Goal: Task Accomplishment & Management: Manage account settings

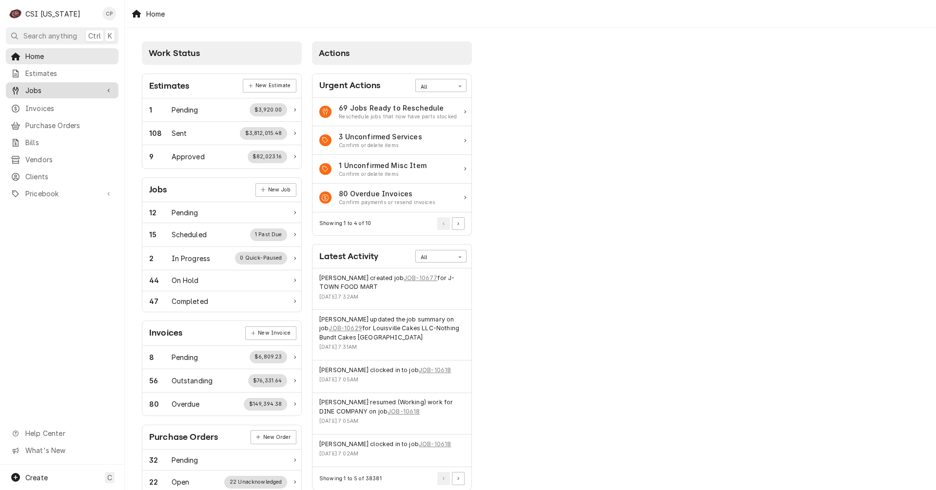
click at [52, 89] on span "Jobs" at bounding box center [62, 90] width 74 height 10
click at [47, 107] on span "Jobs" at bounding box center [69, 107] width 88 height 10
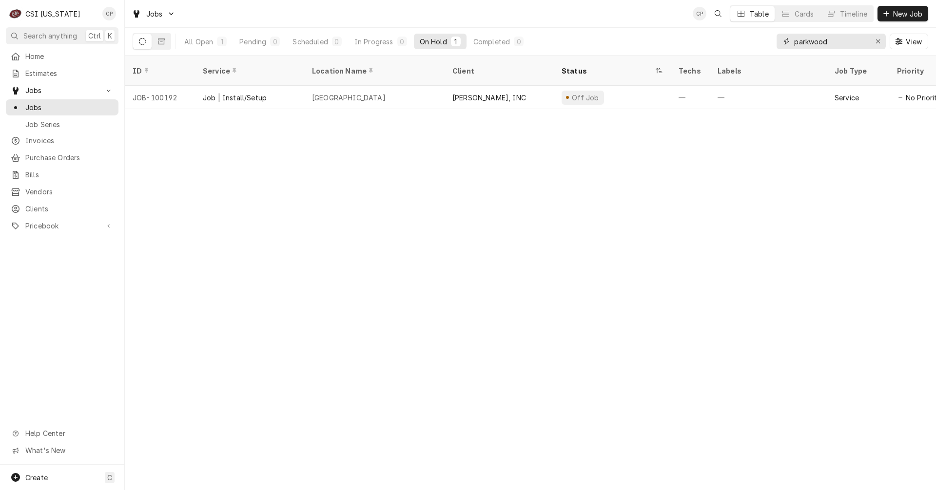
click at [731, 52] on div "All Open 1 Pending 0 Scheduled 0 In Progress 0 On Hold 1 Completed 0 parkwood V…" at bounding box center [530, 41] width 795 height 27
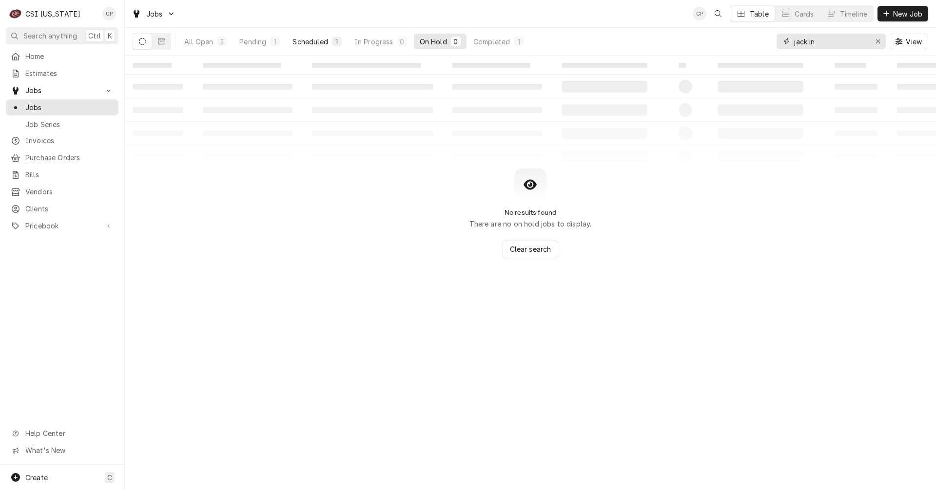
type input "jack in"
click at [319, 42] on div "Scheduled" at bounding box center [309, 42] width 35 height 10
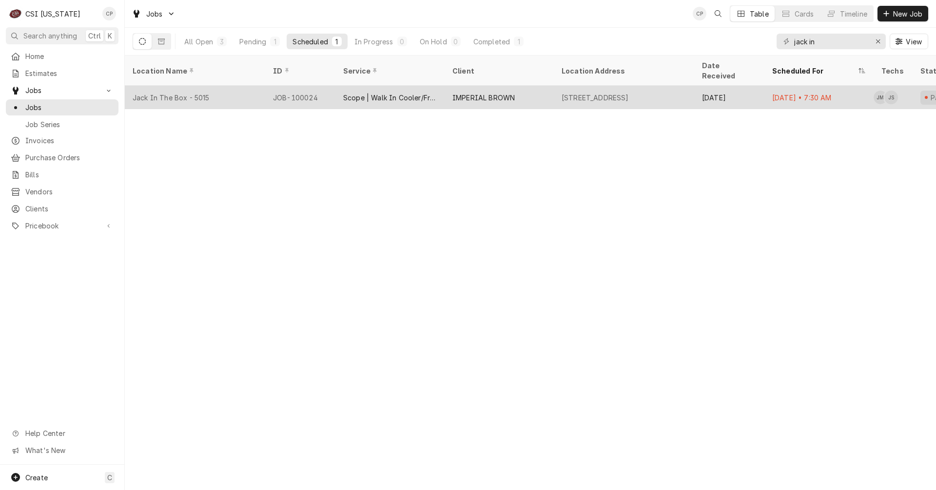
click at [232, 91] on div "Jack In The Box - 5015" at bounding box center [195, 97] width 140 height 23
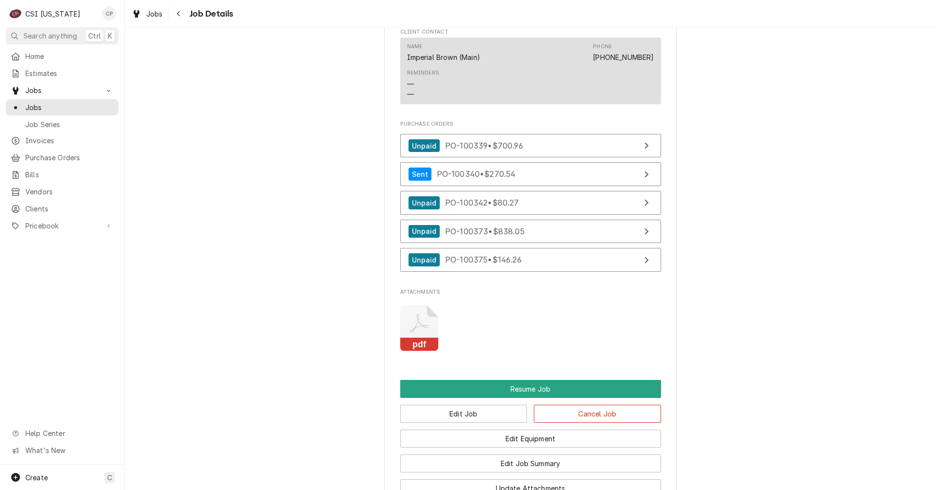
scroll to position [1170, 0]
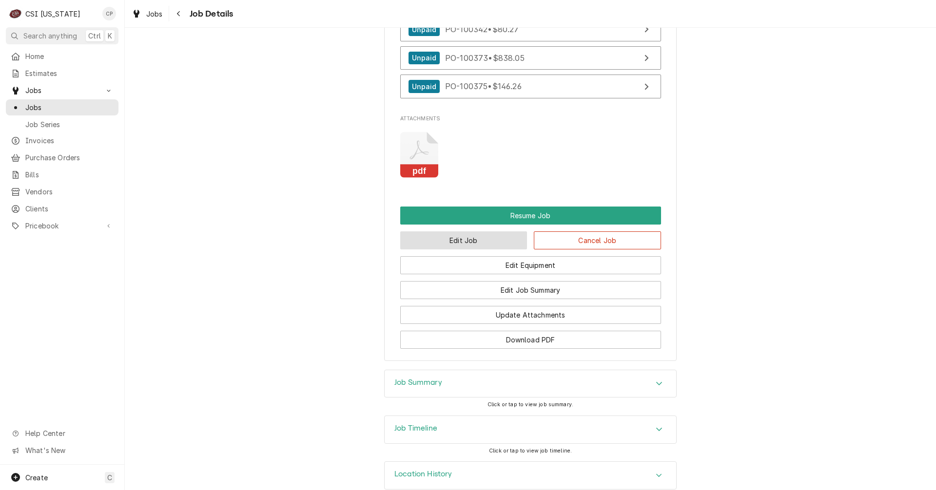
click at [499, 250] on button "Edit Job" at bounding box center [463, 240] width 127 height 18
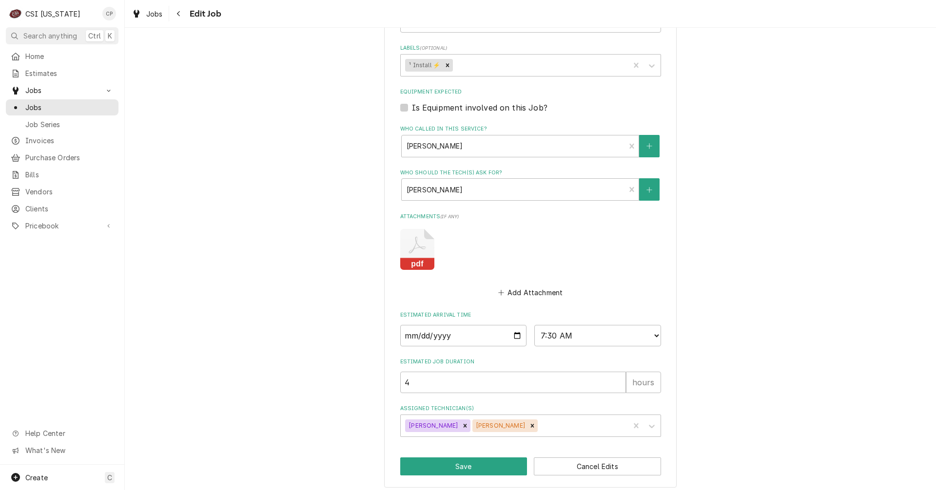
scroll to position [572, 0]
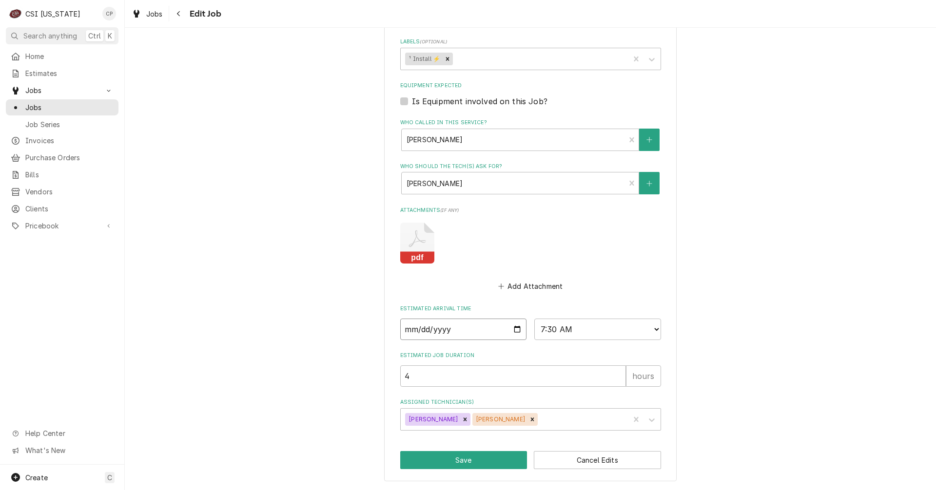
click at [514, 331] on input "[DATE]" at bounding box center [463, 329] width 127 height 21
type textarea "x"
type input "[DATE]"
click at [604, 326] on select "AM / PM 6:00 AM 6:15 AM 6:30 AM 6:45 AM 7:00 AM 7:15 AM 7:30 AM 7:45 AM 8:00 AM…" at bounding box center [597, 329] width 127 height 21
click at [483, 375] on input "4" at bounding box center [513, 376] width 226 height 21
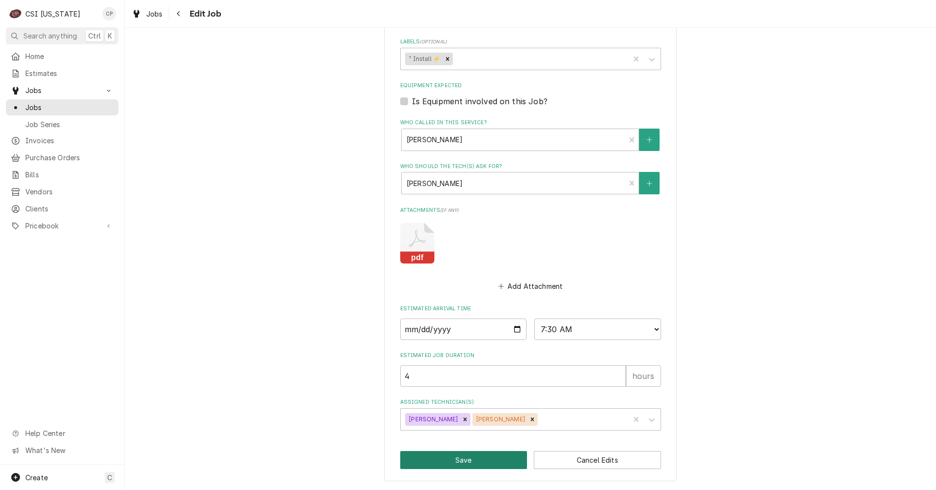
click at [459, 461] on button "Save" at bounding box center [463, 460] width 127 height 18
type textarea "x"
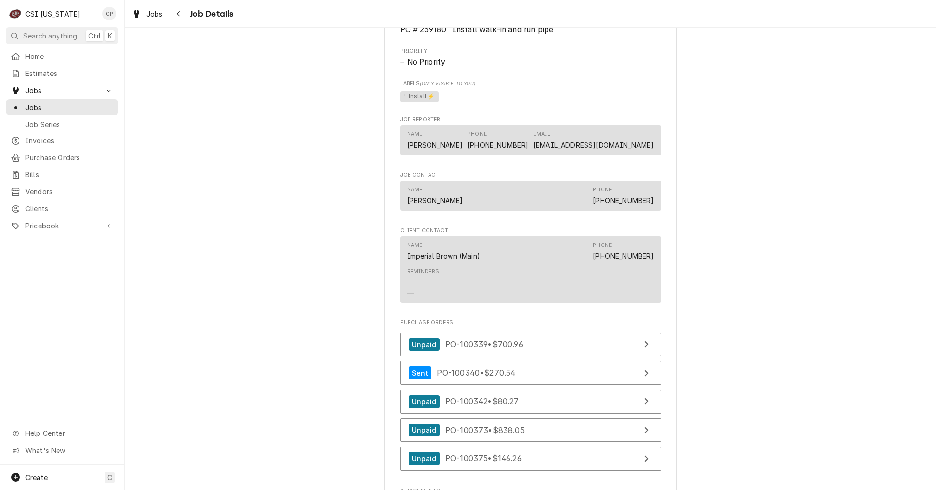
scroll to position [614, 0]
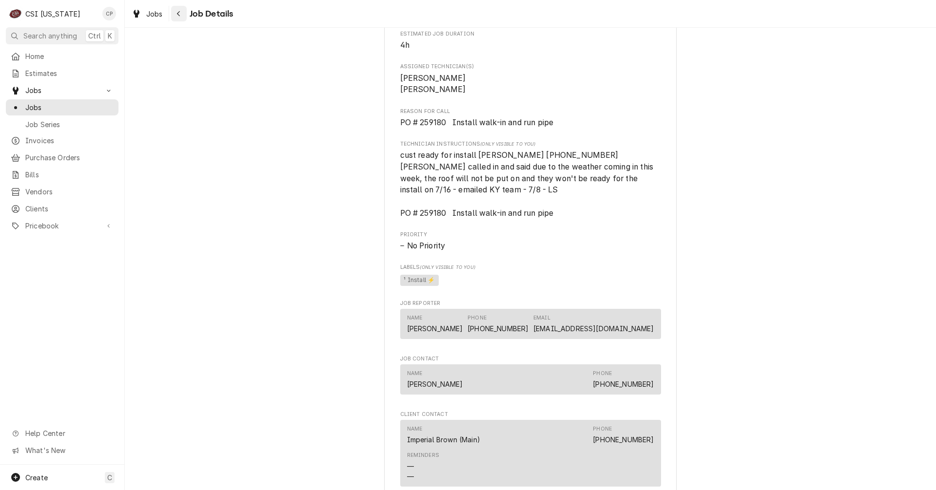
click at [182, 12] on div "Navigate back" at bounding box center [179, 14] width 10 height 10
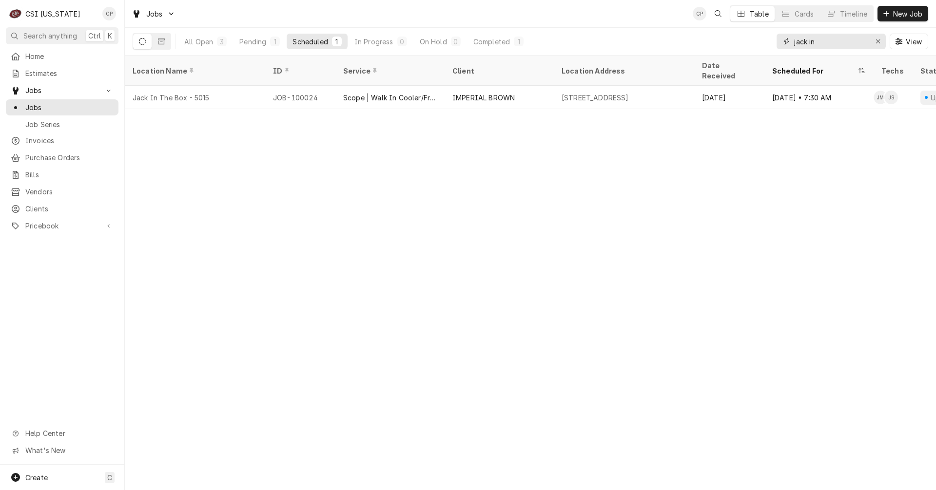
drag, startPoint x: 830, startPoint y: 45, endPoint x: 771, endPoint y: 47, distance: 59.0
click at [771, 47] on div "All Open 3 Pending 1 Scheduled 1 In Progress 0 On Hold 0 Completed 1 jack in Vi…" at bounding box center [530, 41] width 795 height 27
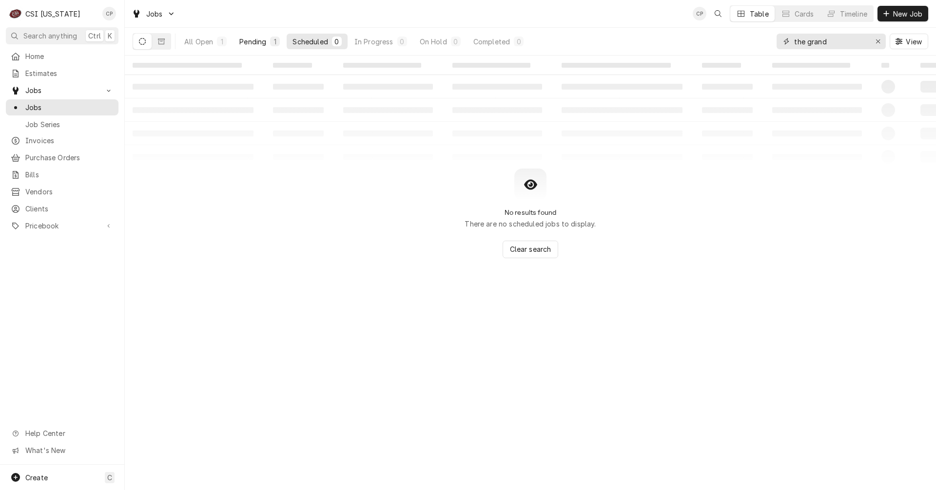
type input "the grand"
click at [257, 43] on div "Pending" at bounding box center [252, 42] width 27 height 10
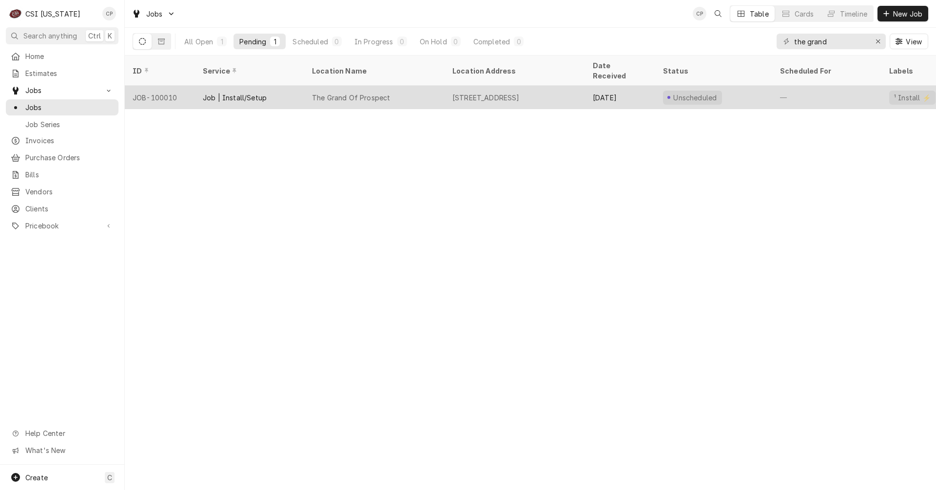
click at [352, 93] on div "The Grand Of Prospect" at bounding box center [351, 98] width 78 height 10
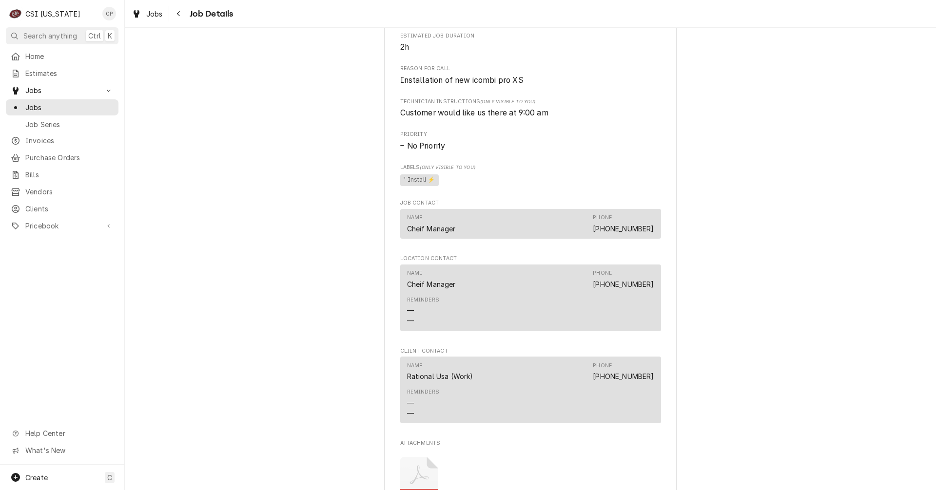
scroll to position [620, 0]
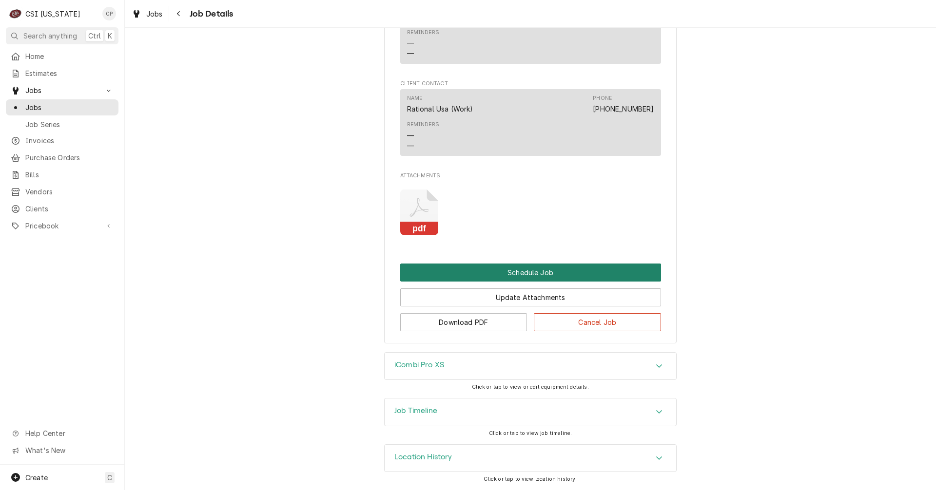
click at [513, 270] on button "Schedule Job" at bounding box center [530, 273] width 261 height 18
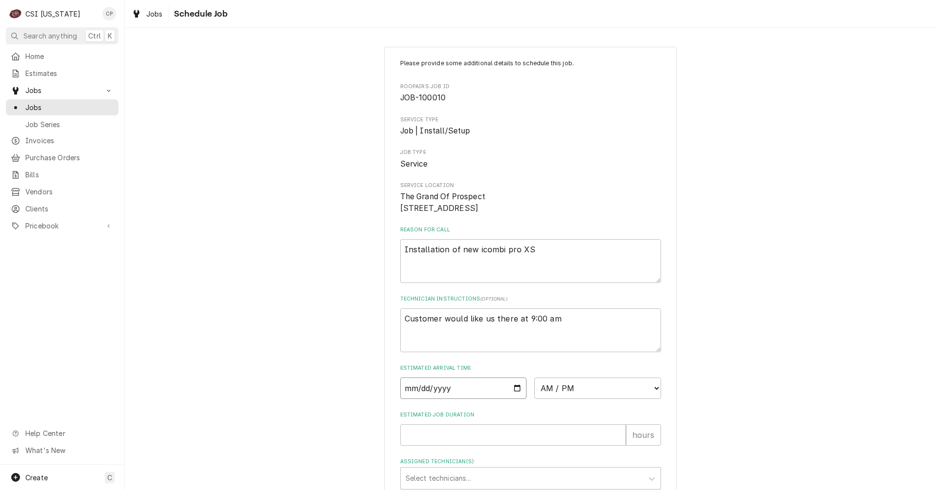
click at [503, 399] on input "Date" at bounding box center [463, 388] width 127 height 21
click at [515, 399] on input "Date" at bounding box center [463, 388] width 127 height 21
type textarea "x"
type input "2025-10-01"
click at [581, 399] on select "AM / PM 6:00 AM 6:15 AM 6:30 AM 6:45 AM 7:00 AM 7:15 AM 7:30 AM 7:45 AM 8:00 AM…" at bounding box center [597, 388] width 127 height 21
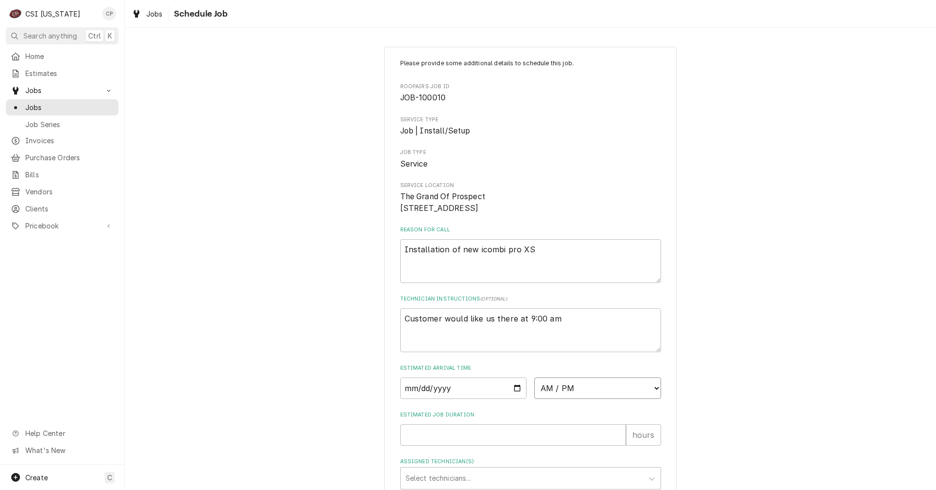
select select "13:00:00"
click at [534, 389] on select "AM / PM 6:00 AM 6:15 AM 6:30 AM 6:45 AM 7:00 AM 7:15 AM 7:30 AM 7:45 AM 8:00 AM…" at bounding box center [597, 388] width 127 height 21
click at [484, 445] on input "Estimated Job Duration" at bounding box center [513, 434] width 226 height 21
type textarea "x"
type input "4"
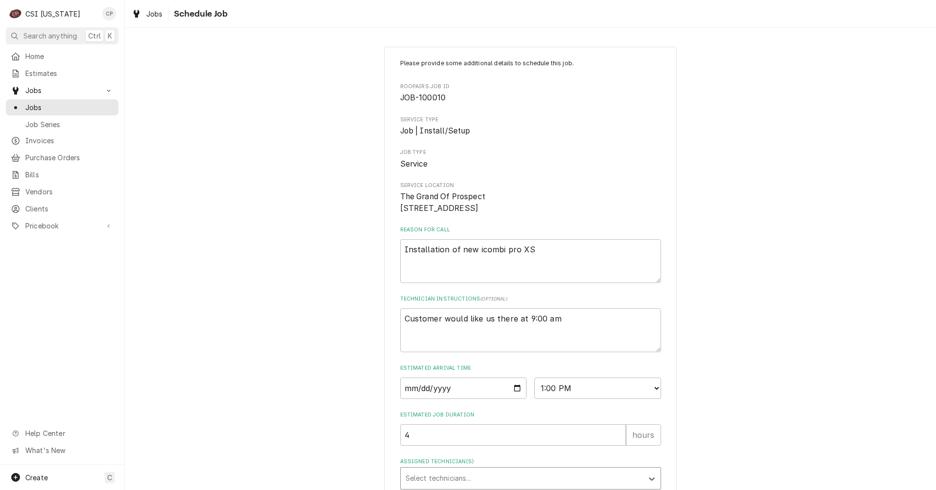
scroll to position [8, 0]
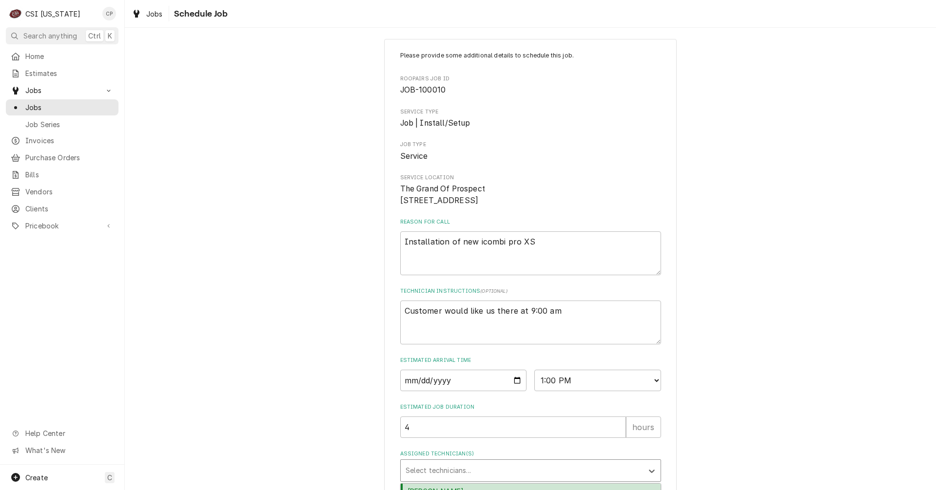
click at [474, 475] on div "Assigned Technician(s)" at bounding box center [521, 471] width 232 height 18
type input "ja"
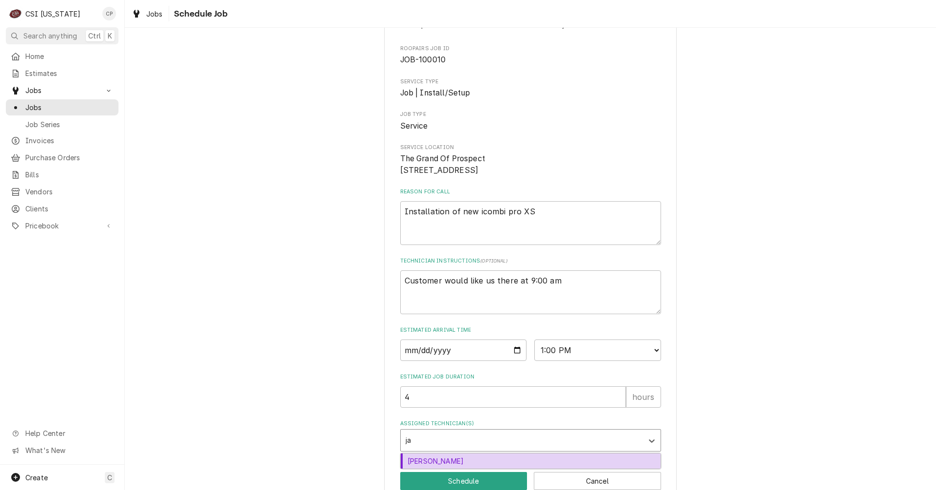
scroll to position [71, 0]
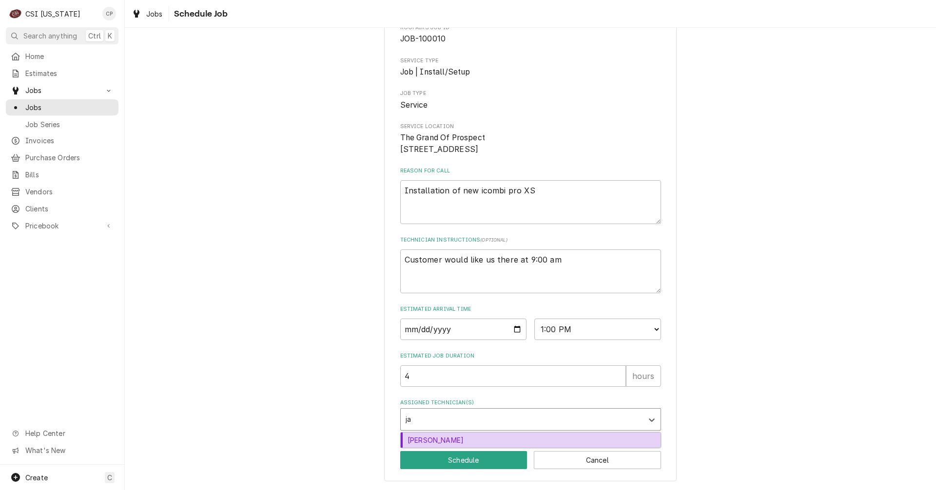
click at [430, 444] on div "Jay Maiden" at bounding box center [531, 440] width 260 height 15
type textarea "x"
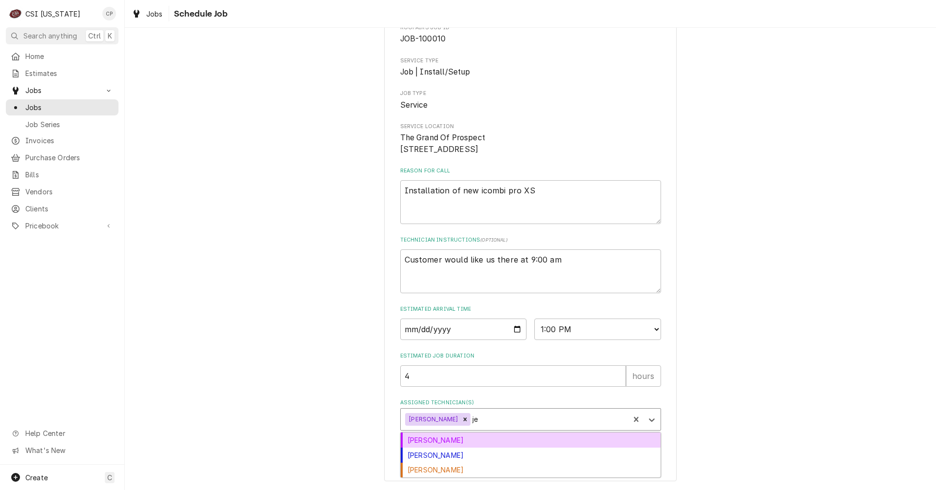
type input "jes"
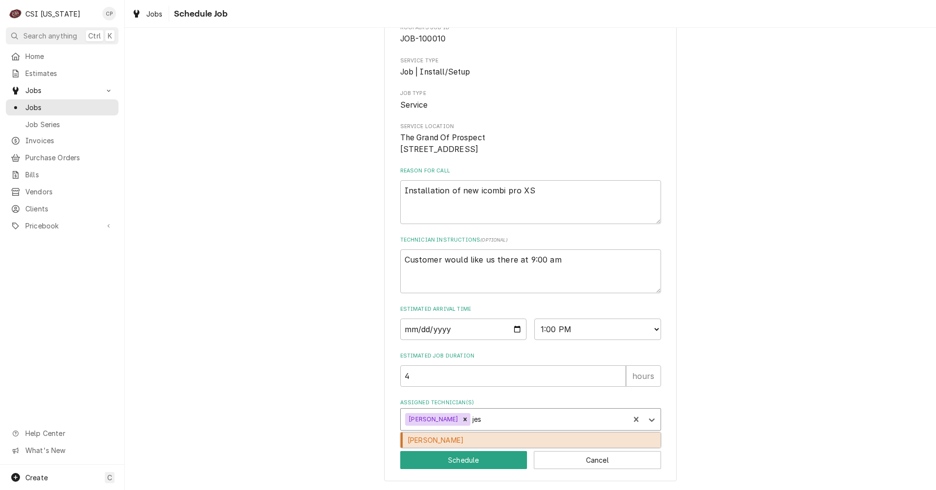
click at [432, 443] on div "Jesus Salas" at bounding box center [531, 440] width 260 height 15
type textarea "x"
click at [540, 260] on textarea "Customer would like us there at 9:00 am" at bounding box center [530, 272] width 261 height 44
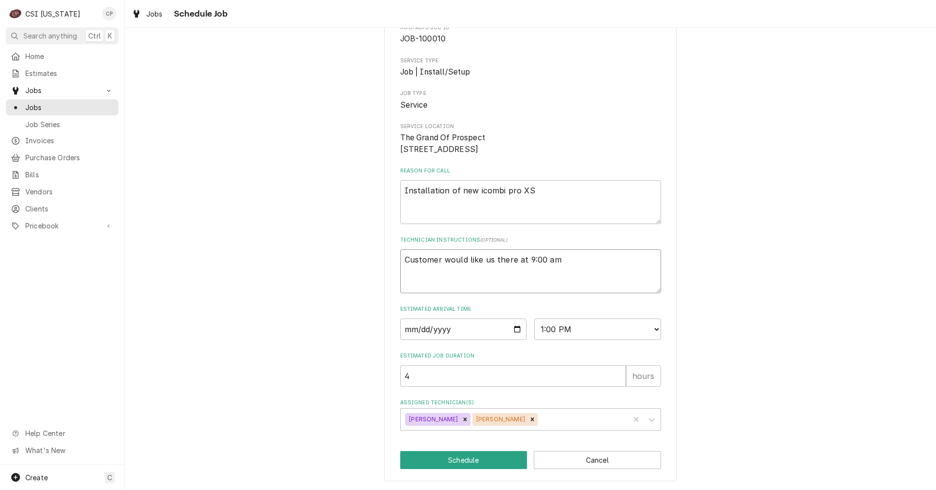
click at [525, 258] on textarea "Customer would like us there at 9:00 am" at bounding box center [530, 272] width 261 height 44
type textarea "x"
type textarea "Customer would like us there at :00 am"
type textarea "x"
type textarea "Customer would like us there at 1:00 am"
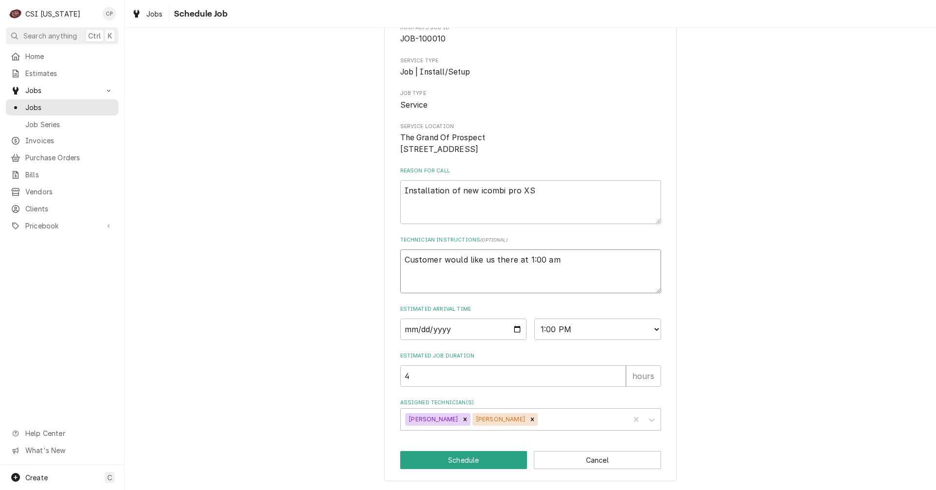
click at [543, 260] on textarea "Customer would like us there at 1:00 am" at bounding box center [530, 272] width 261 height 44
type textarea "x"
type textarea "Customer would like us there at 1:00 m"
type textarea "x"
type textarea "Customer would like us there at 1:00 pm"
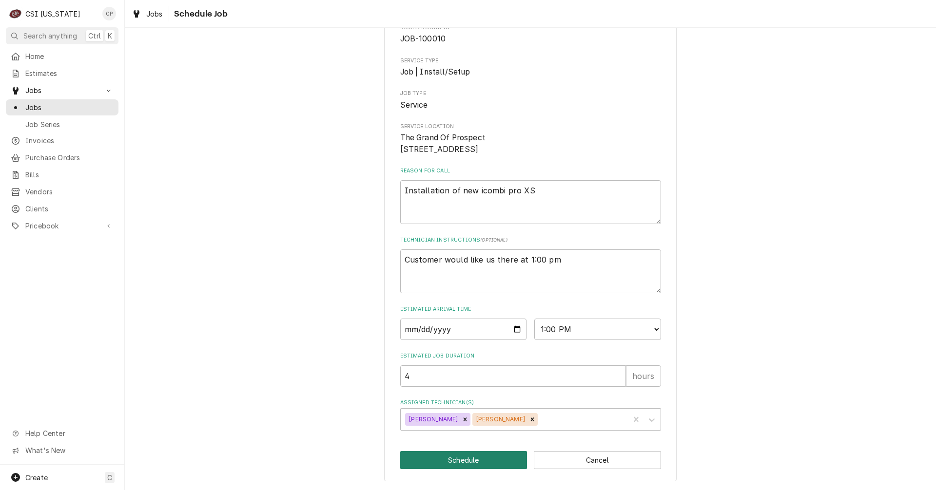
click at [462, 460] on button "Schedule" at bounding box center [463, 460] width 127 height 18
type textarea "x"
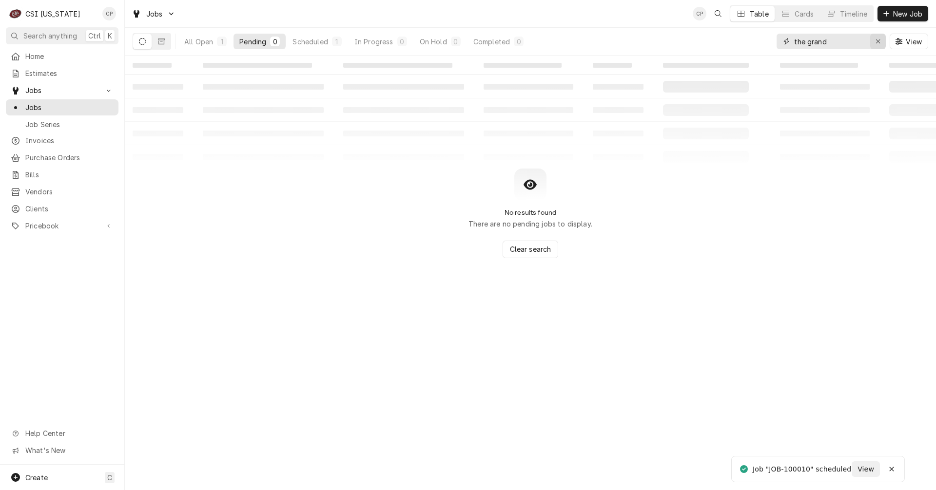
click at [878, 42] on icon "Erase input" at bounding box center [878, 41] width 4 height 4
